Goal: Navigation & Orientation: Find specific page/section

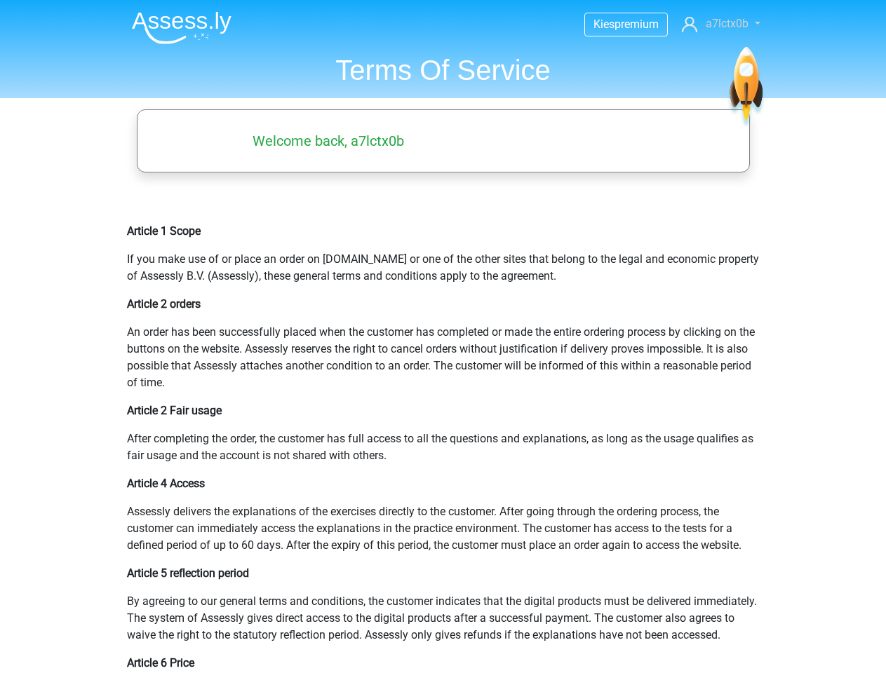
click at [720, 24] on span "a7lctx0b" at bounding box center [727, 23] width 43 height 13
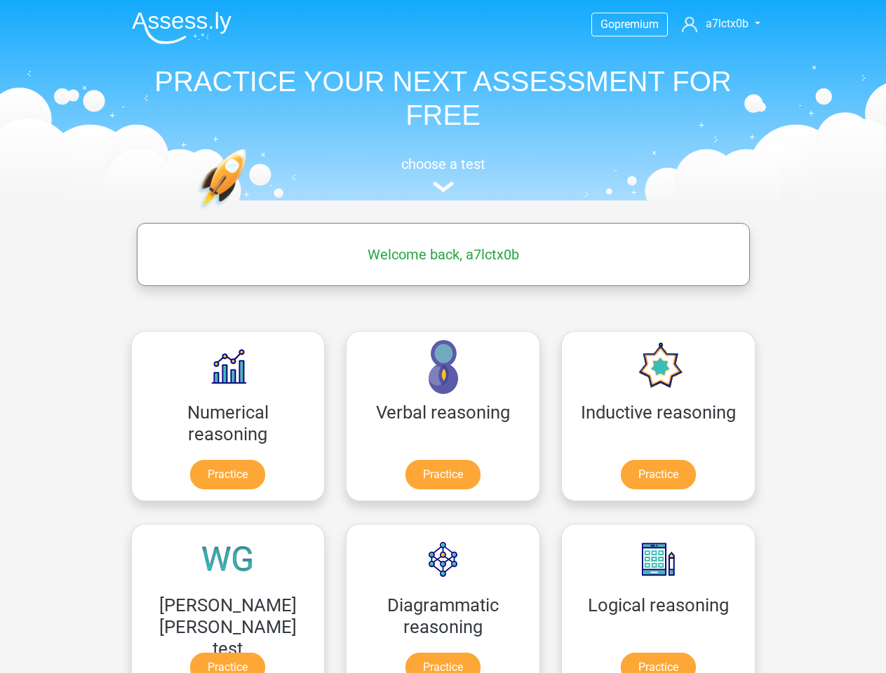
click at [720, 24] on span "a7lctx0b" at bounding box center [727, 23] width 43 height 13
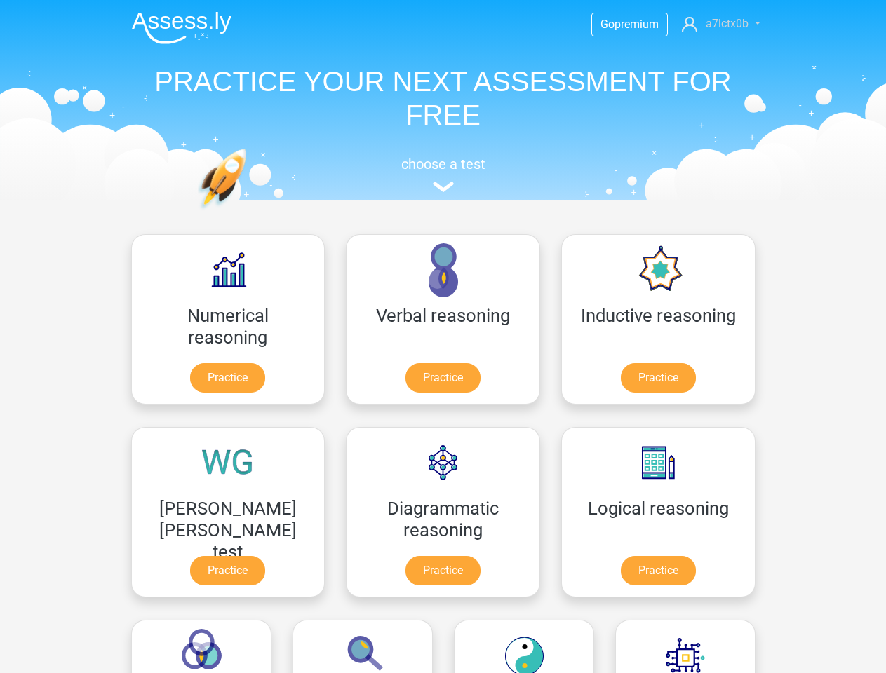
click at [720, 24] on span "a7lctx0b" at bounding box center [727, 23] width 43 height 13
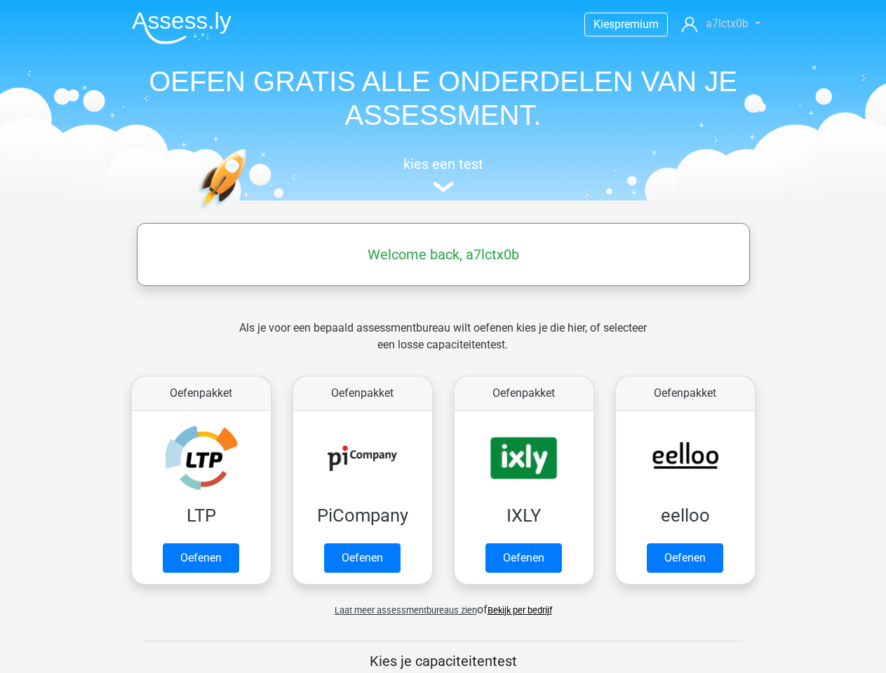
click at [720, 24] on span "a7lctx0b" at bounding box center [727, 23] width 43 height 13
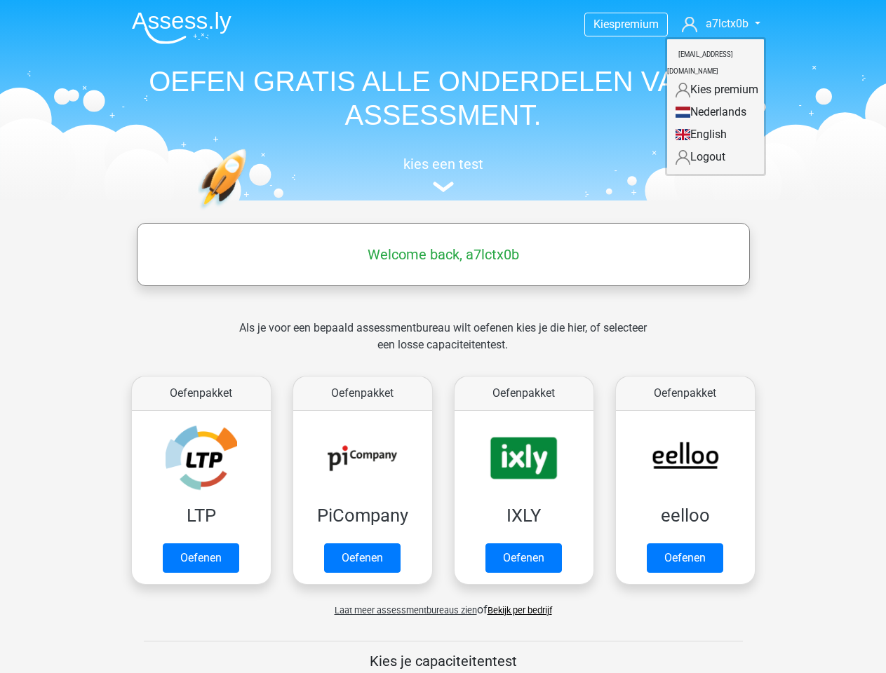
click at [402, 610] on span "Laat meer assessmentbureaus zien" at bounding box center [406, 610] width 142 height 11
